Goal: Go to known website: Access a specific website the user already knows

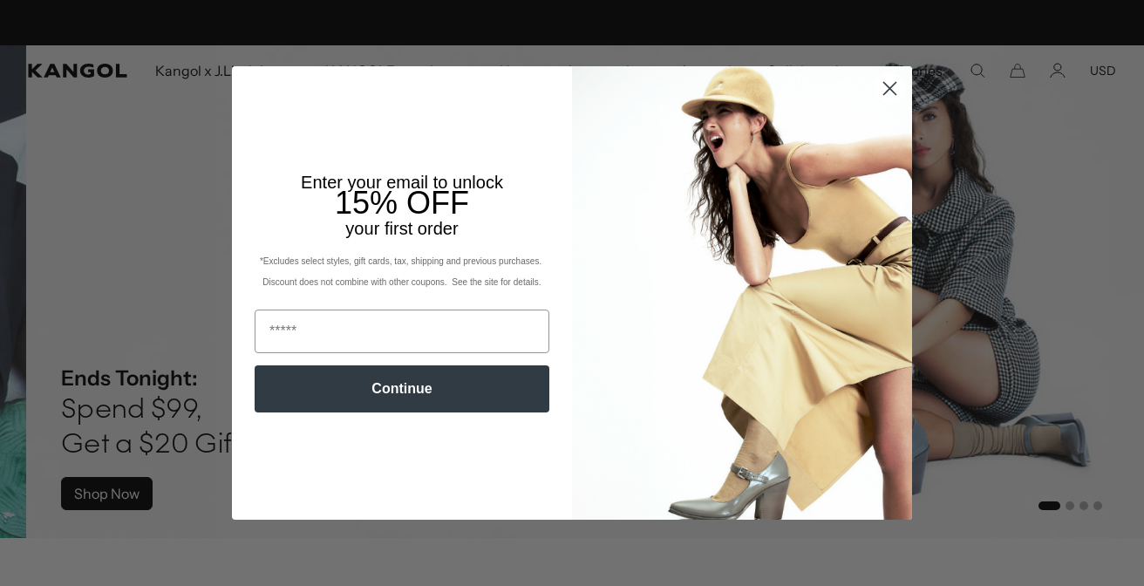
scroll to position [0, 359]
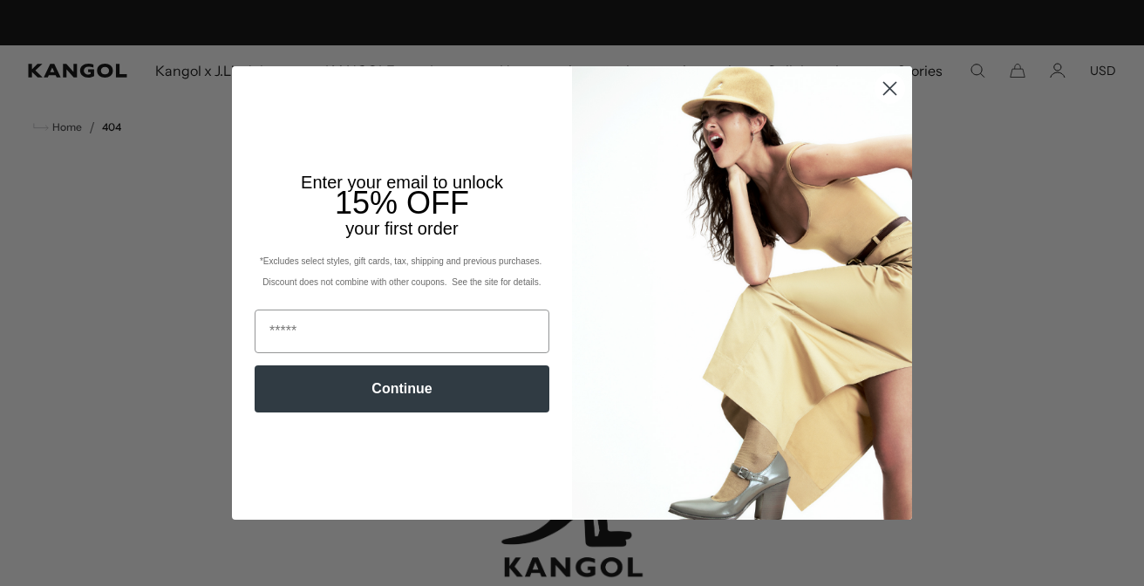
scroll to position [0, 359]
